Goal: Transaction & Acquisition: Purchase product/service

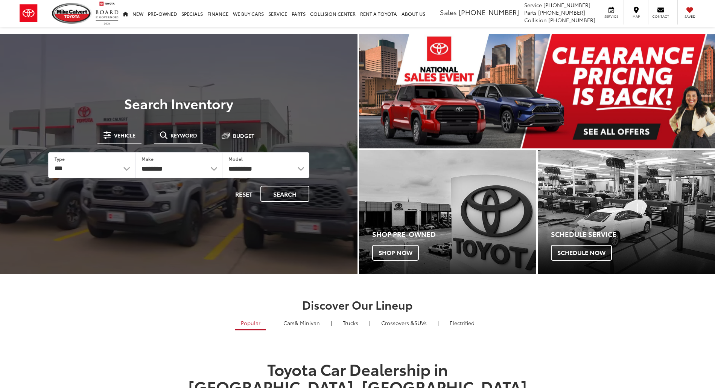
click at [174, 139] on button "Keyword" at bounding box center [178, 135] width 49 height 14
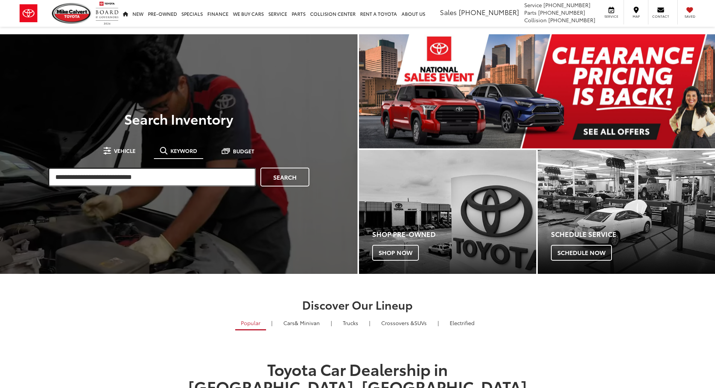
click at [155, 172] on input "search" at bounding box center [152, 176] width 208 height 19
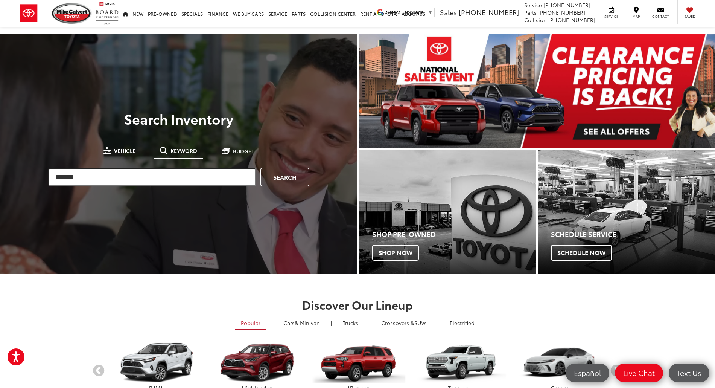
type input "*******"
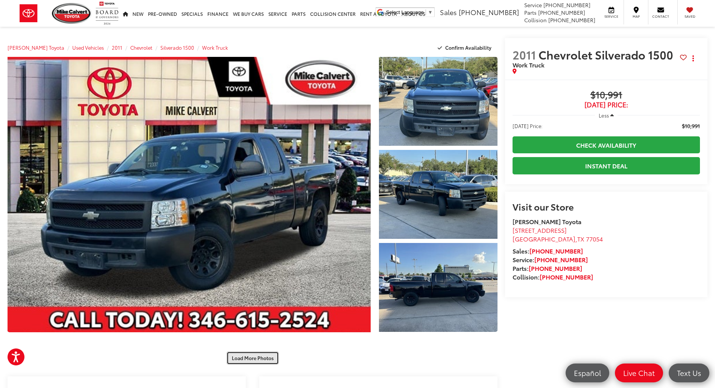
click at [243, 363] on button "Load More Photos" at bounding box center [253, 357] width 52 height 13
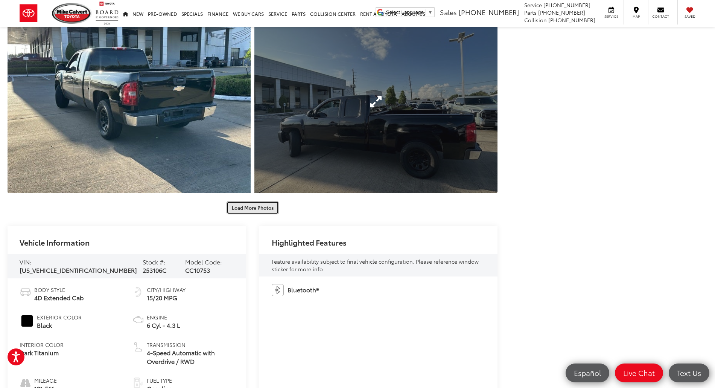
scroll to position [702, 0]
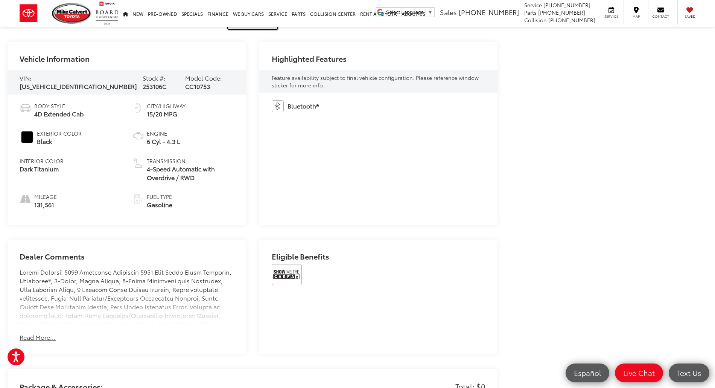
click at [258, 29] on button "Load More Photos" at bounding box center [253, 23] width 52 height 13
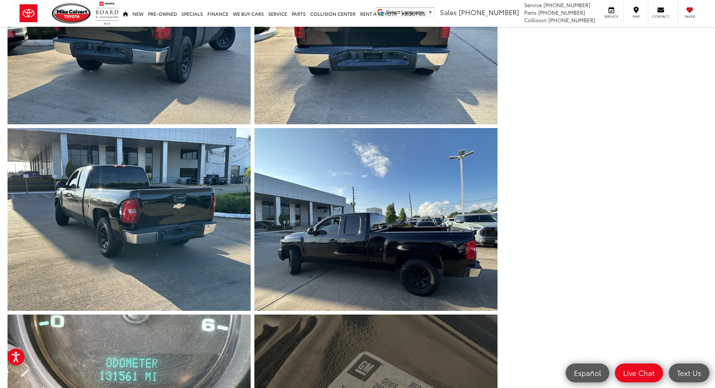
scroll to position [753, 0]
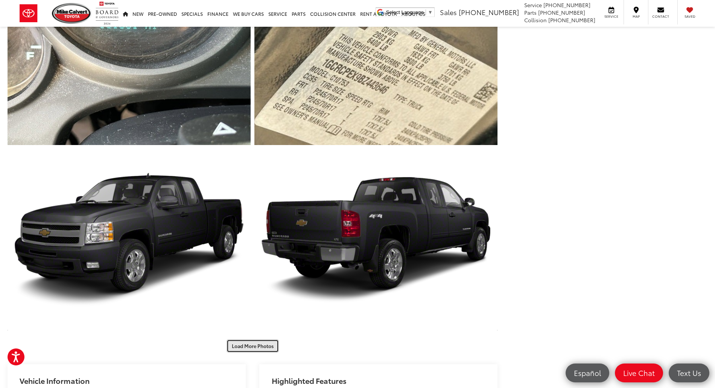
click at [234, 345] on button "Load More Photos" at bounding box center [253, 345] width 52 height 13
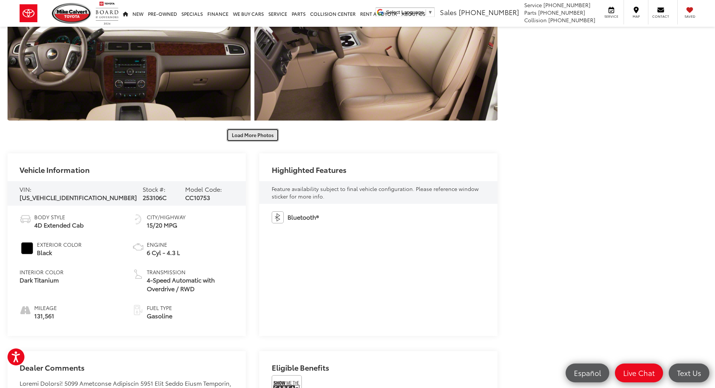
scroll to position [1505, 0]
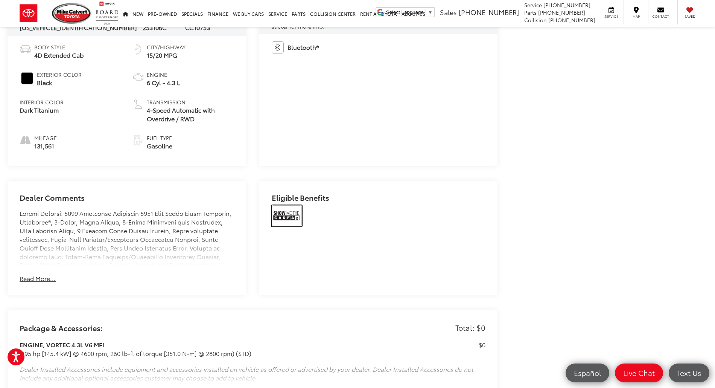
click at [287, 219] on img at bounding box center [287, 215] width 30 height 21
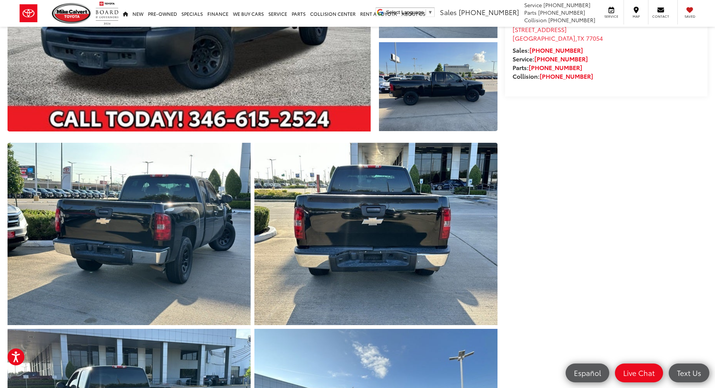
scroll to position [0, 0]
